Goal: Information Seeking & Learning: Understand process/instructions

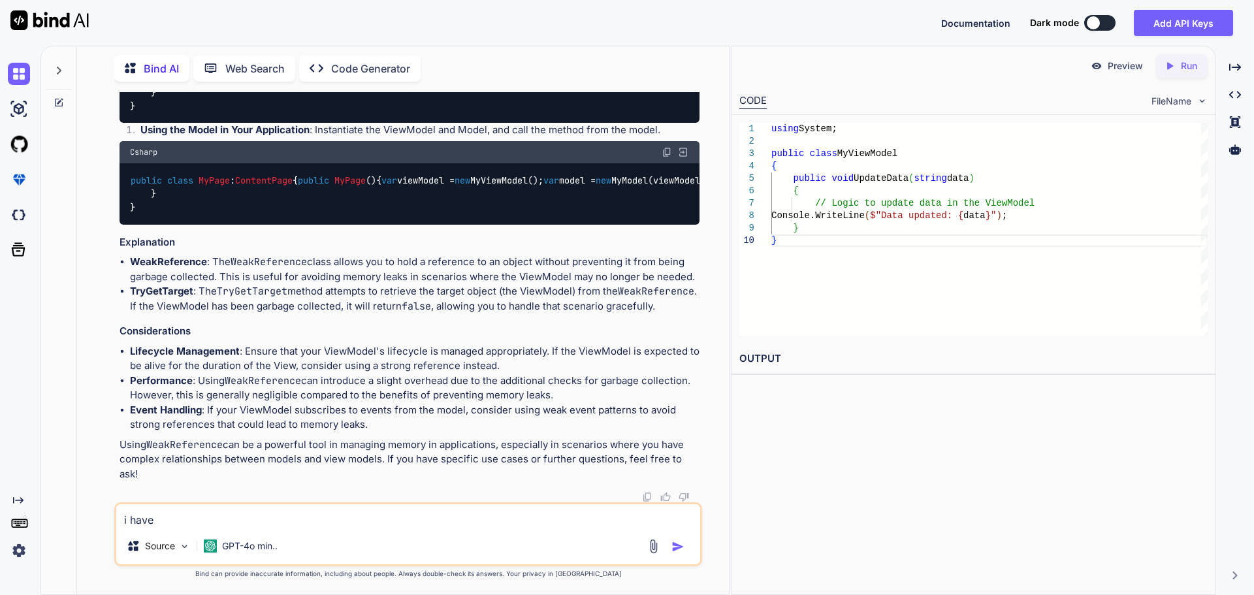
click at [412, 519] on textarea "i have" at bounding box center [408, 516] width 584 height 24
paste textarea
type textarea "i"
paste textarea "• Integrate get cart detail list API. • Implement business logic to display car…"
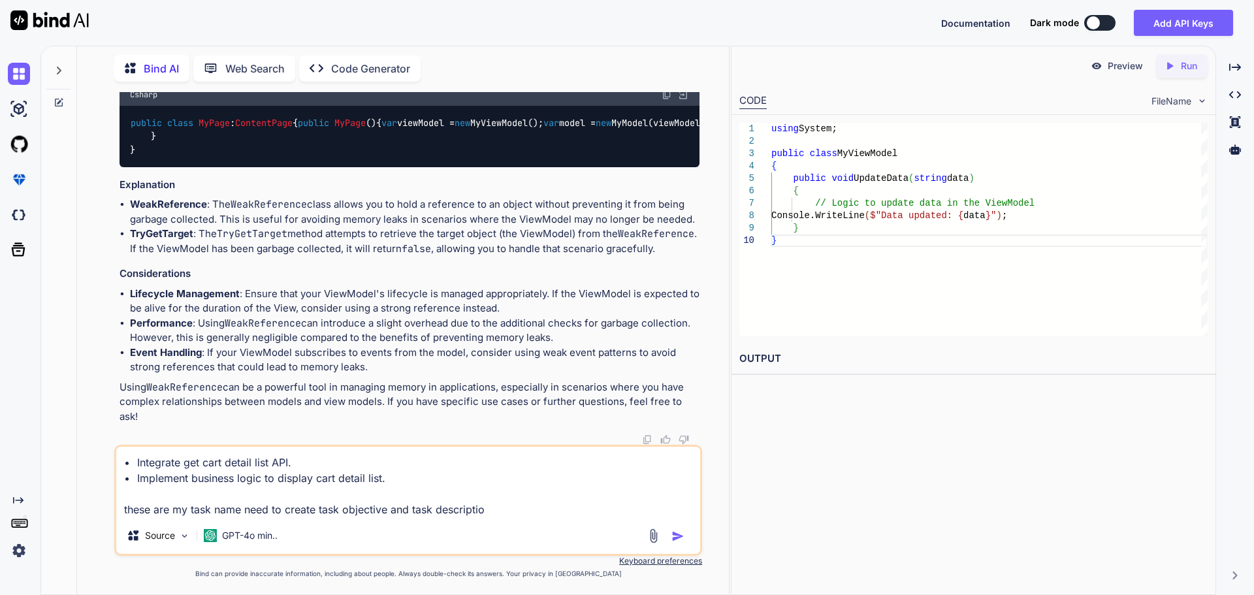
type textarea "• Integrate get cart detail list API. • Implement business logic to display car…"
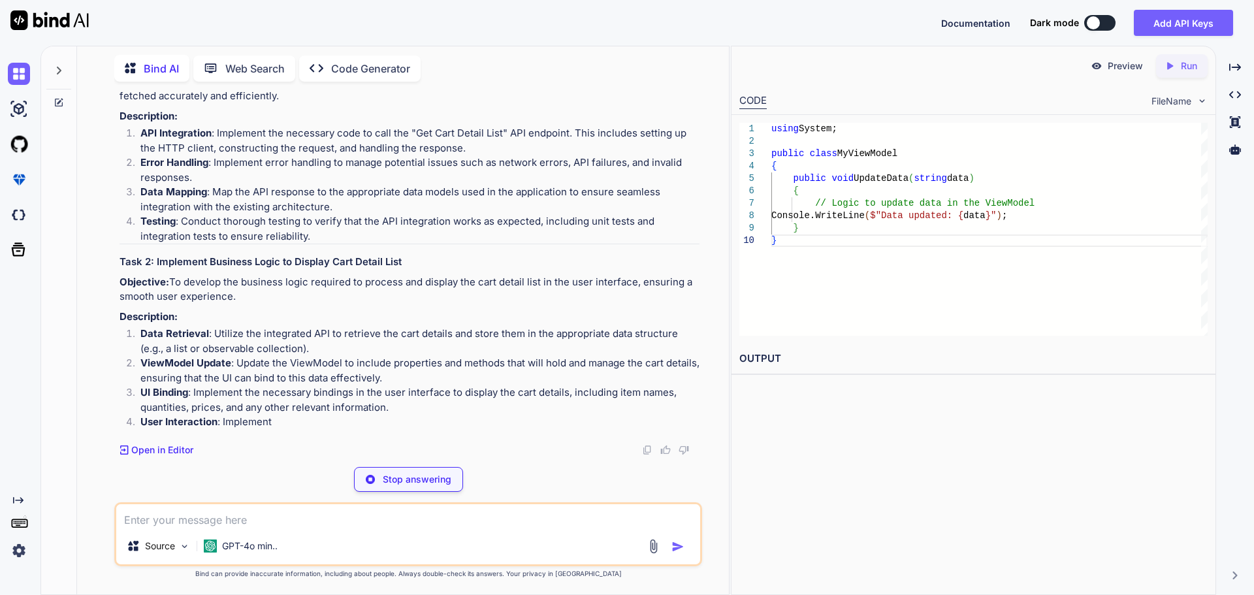
scroll to position [5612, 0]
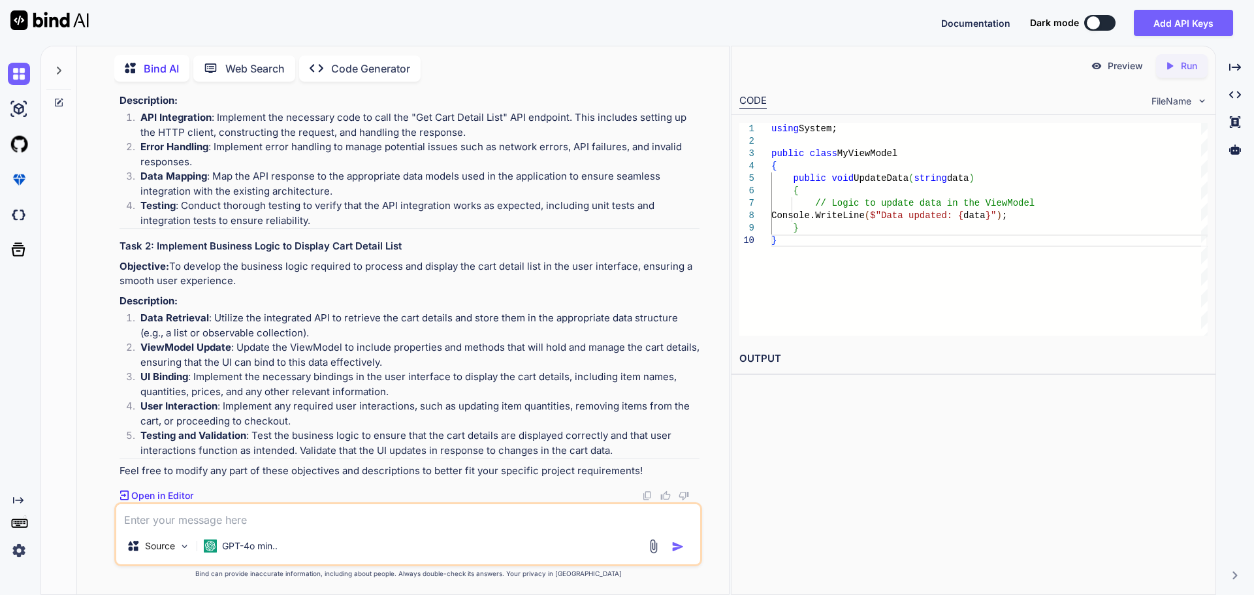
drag, startPoint x: 123, startPoint y: 197, endPoint x: 241, endPoint y: 208, distance: 118.7
click at [241, 88] on p "Objective: To successfully integrate the "Get Cart Detail List" API into the ap…" at bounding box center [410, 73] width 580 height 29
copy p "o successfully integrate the "Get Cart Detail List" API into the application, e…"
drag, startPoint x: 176, startPoint y: 281, endPoint x: 119, endPoint y: 268, distance: 58.3
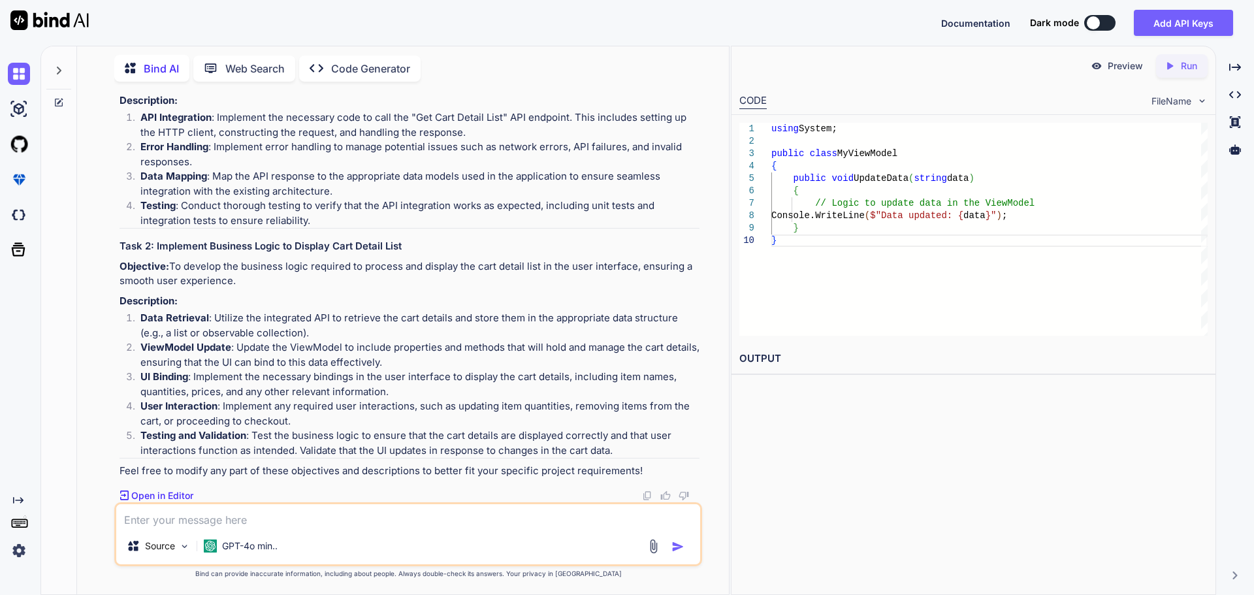
click at [120, 268] on p "Objective: To develop the business logic required to process and display the ca…" at bounding box center [410, 273] width 580 height 29
copy p "To develop the business logic required to process and display the cart detail l…"
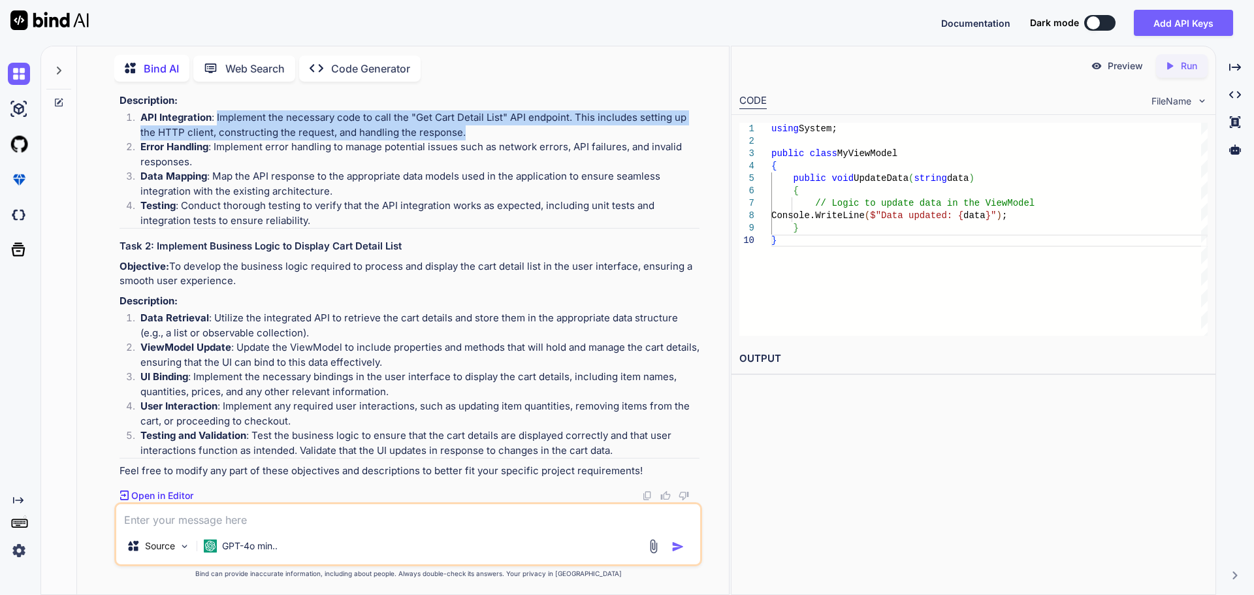
drag, startPoint x: 461, startPoint y: 312, endPoint x: 218, endPoint y: 301, distance: 244.0
click at [218, 140] on li "API Integration : Implement the necessary code to call the "Get Cart Detail Lis…" at bounding box center [415, 124] width 570 height 29
copy li "Implement the necessary code to call the "Get Cart Detail List" API endpoint. T…"
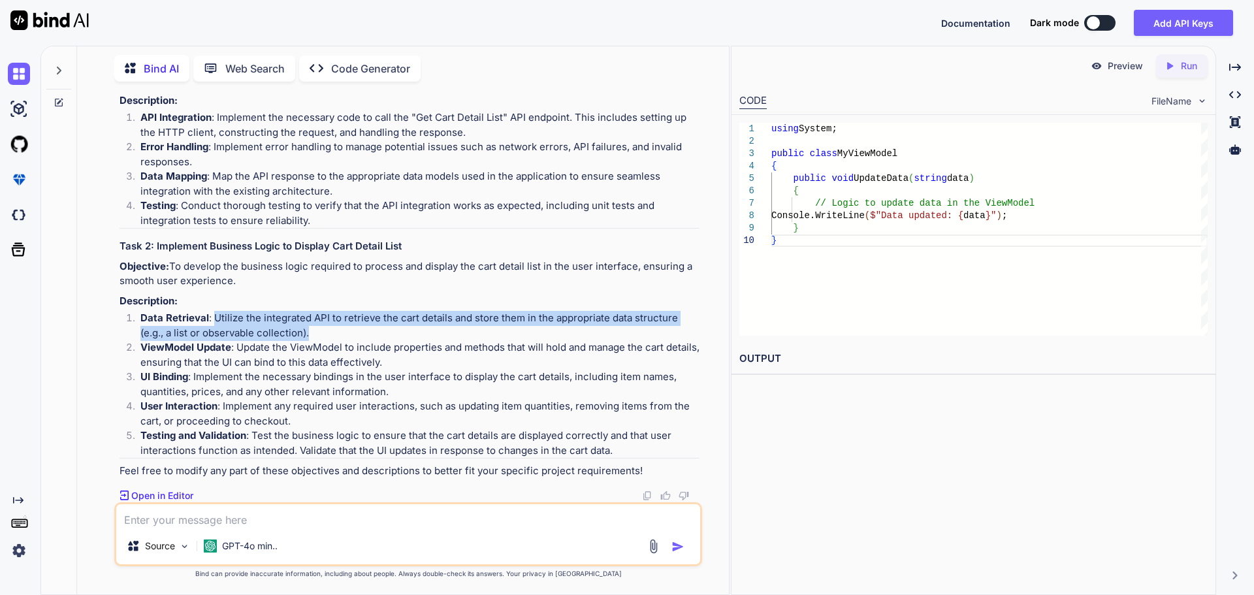
drag, startPoint x: 214, startPoint y: 320, endPoint x: 284, endPoint y: 328, distance: 70.3
click at [284, 328] on li "Data Retrieval : Utilize the integrated API to retrieve the cart details and st…" at bounding box center [415, 325] width 570 height 29
copy li "Utilize the integrated API to retrieve the cart details and store them in the a…"
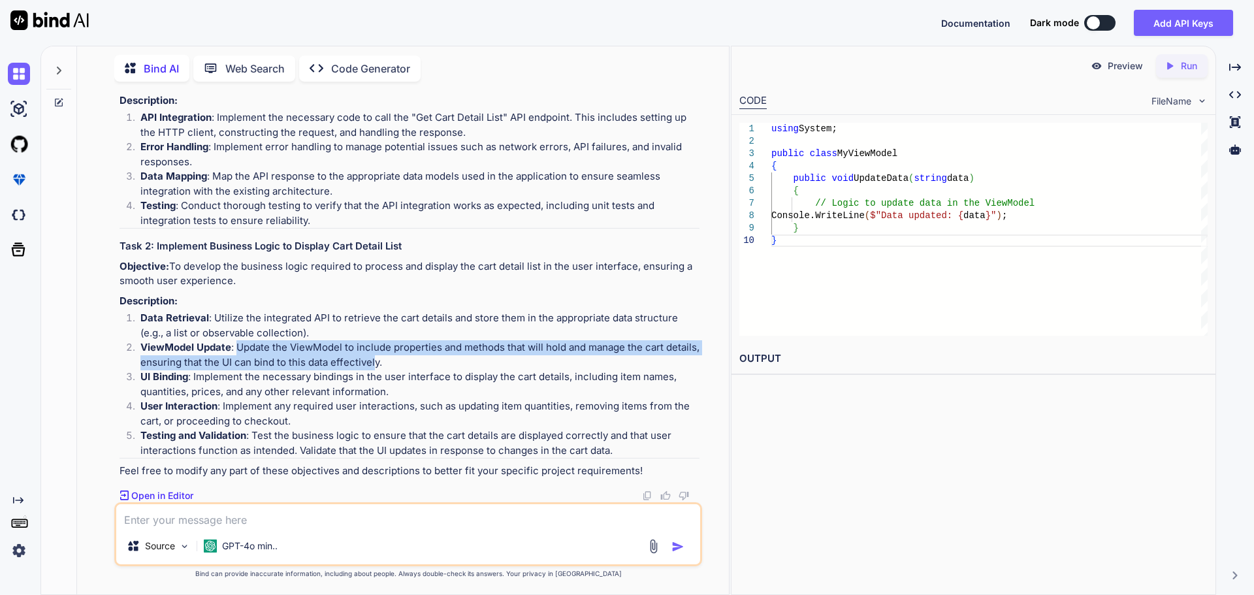
drag, startPoint x: 240, startPoint y: 351, endPoint x: 374, endPoint y: 363, distance: 135.2
click at [374, 363] on li "ViewModel Update : Update the ViewModel to include properties and methods that …" at bounding box center [415, 354] width 570 height 29
copy li "Update the ViewModel to include properties and methods that will hold and manag…"
